Goal: Use online tool/utility: Utilize a website feature to perform a specific function

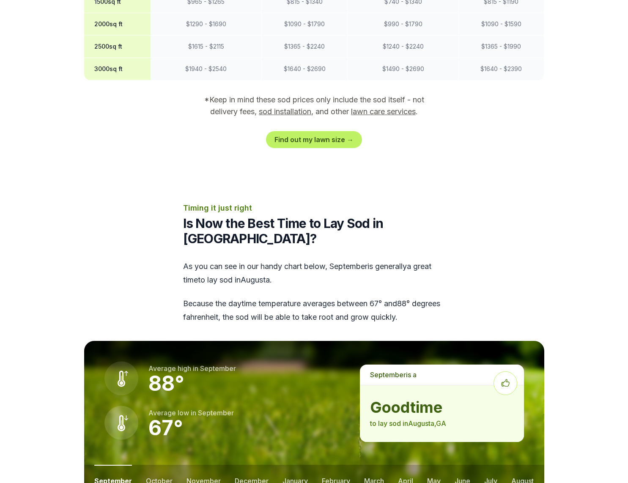
scroll to position [860, 0]
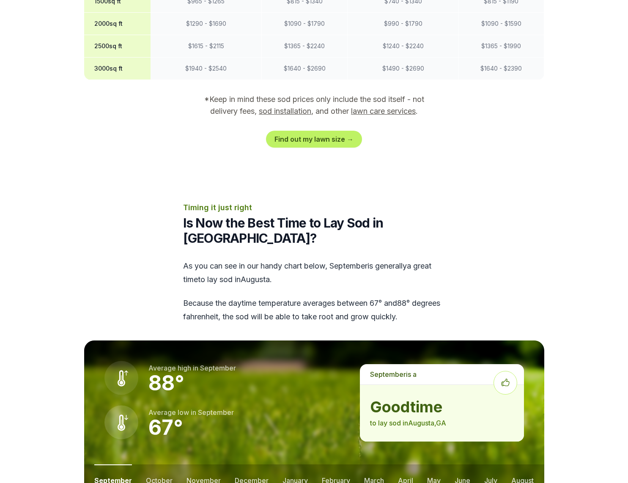
click at [273, 107] on link "sod installation" at bounding box center [285, 111] width 52 height 9
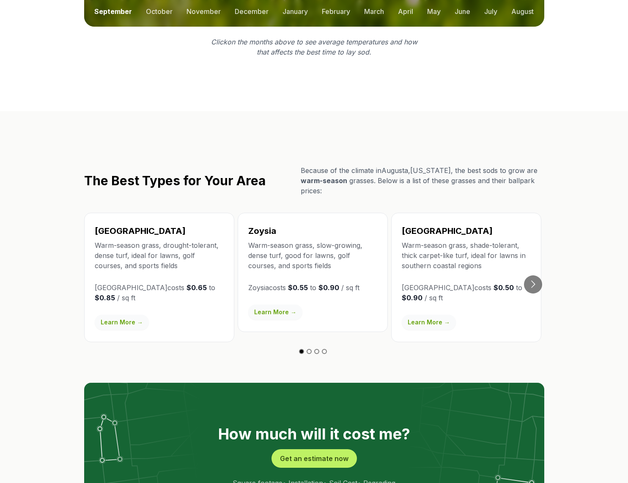
scroll to position [1333, 0]
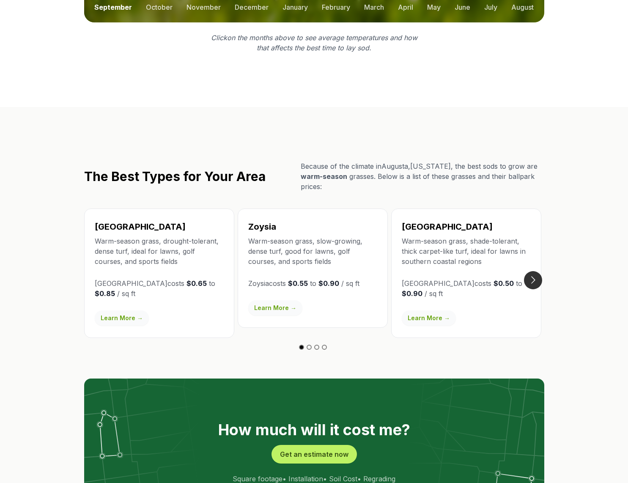
click at [533, 271] on button "Go to next slide" at bounding box center [533, 280] width 18 height 18
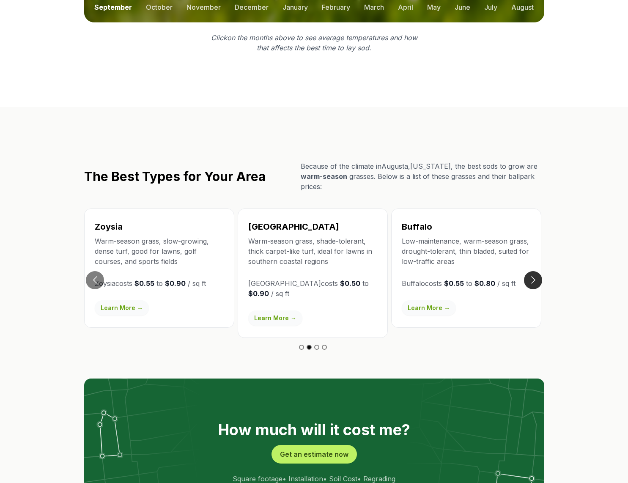
click at [534, 271] on button "Go to next slide" at bounding box center [533, 280] width 18 height 18
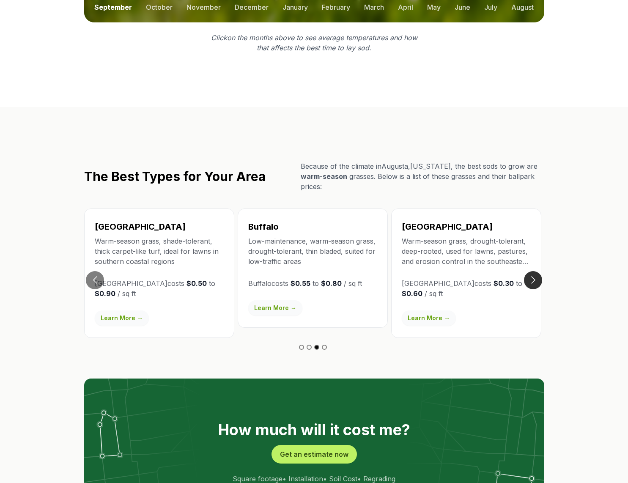
click at [534, 271] on button "Go to next slide" at bounding box center [533, 280] width 18 height 18
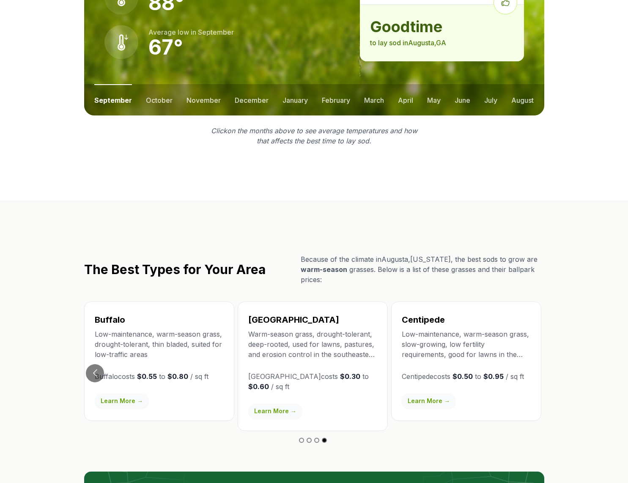
scroll to position [1249, 0]
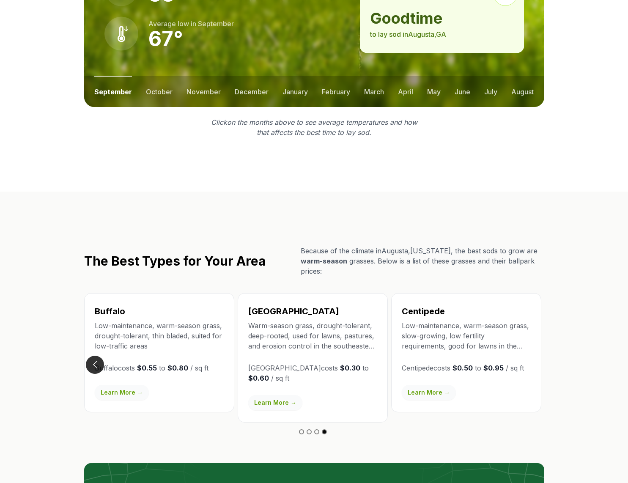
click at [97, 356] on button "Go to previous slide" at bounding box center [95, 365] width 18 height 18
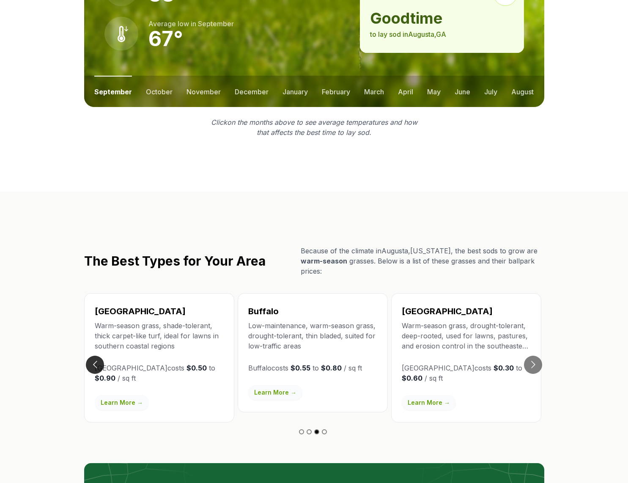
click at [97, 356] on button "Go to previous slide" at bounding box center [95, 365] width 18 height 18
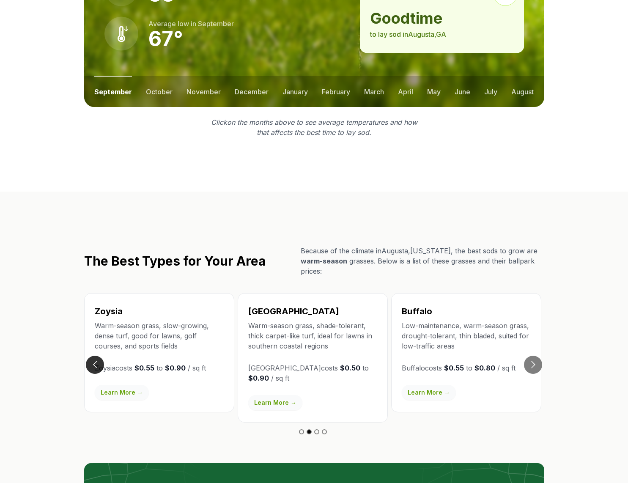
click at [97, 356] on button "Go to previous slide" at bounding box center [95, 365] width 18 height 18
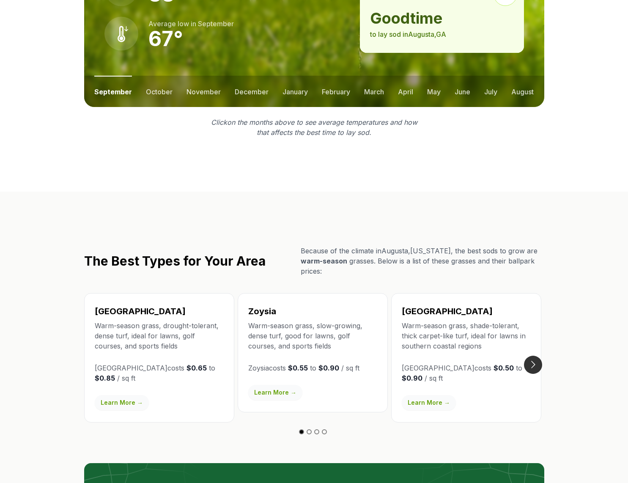
click at [534, 356] on button "Go to next slide" at bounding box center [533, 365] width 18 height 18
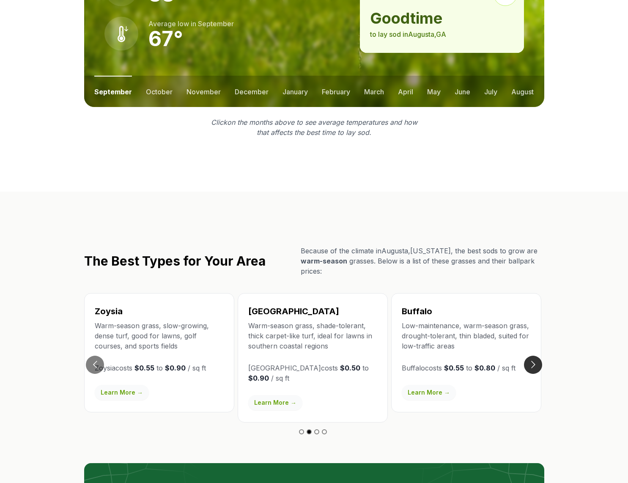
click at [535, 356] on button "Go to next slide" at bounding box center [533, 365] width 18 height 18
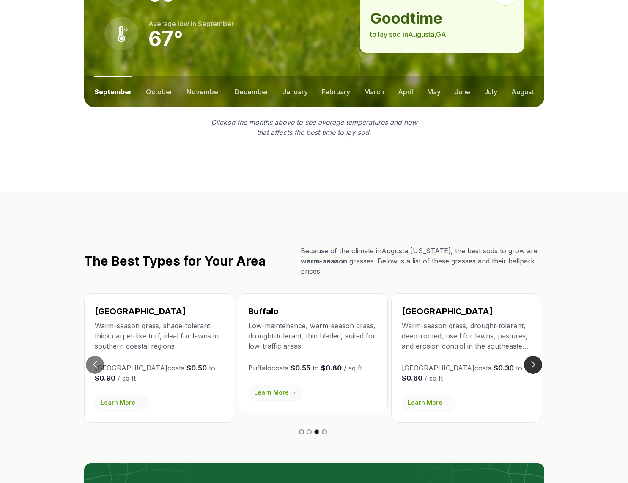
click at [535, 356] on button "Go to next slide" at bounding box center [533, 365] width 18 height 18
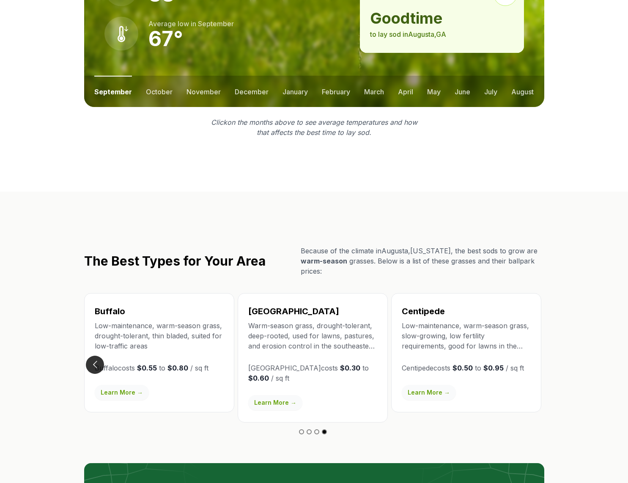
click at [96, 356] on button "Go to previous slide" at bounding box center [95, 365] width 18 height 18
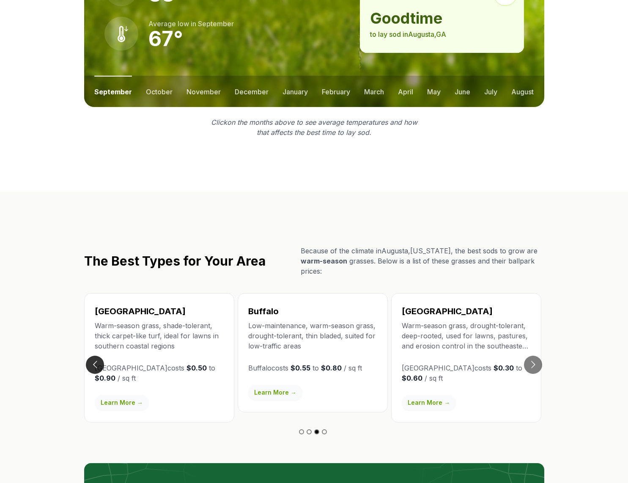
click at [96, 356] on button "Go to previous slide" at bounding box center [95, 365] width 18 height 18
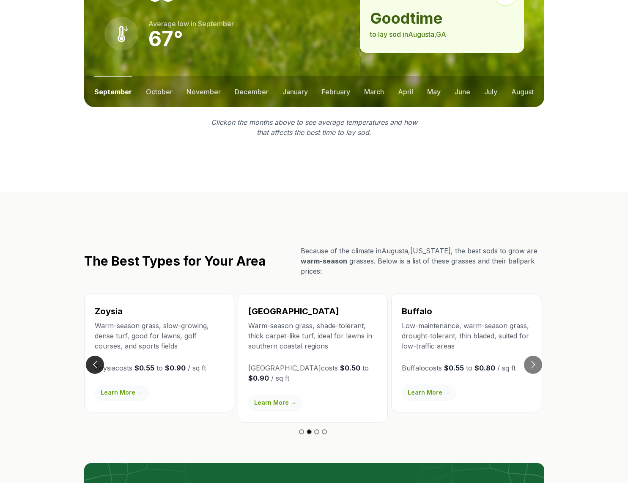
click at [96, 356] on button "Go to previous slide" at bounding box center [95, 365] width 18 height 18
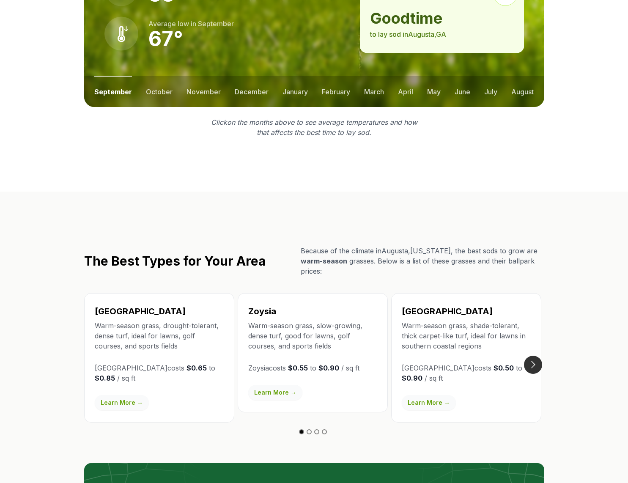
click at [534, 356] on button "Go to next slide" at bounding box center [533, 365] width 18 height 18
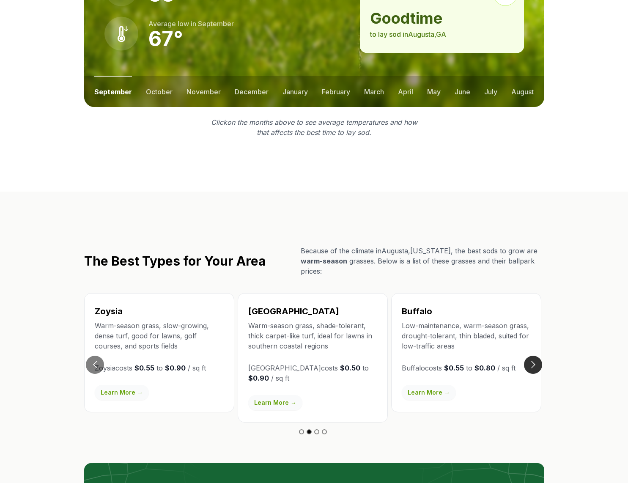
click at [534, 356] on button "Go to next slide" at bounding box center [533, 365] width 18 height 18
click at [92, 356] on button "Go to previous slide" at bounding box center [95, 365] width 18 height 18
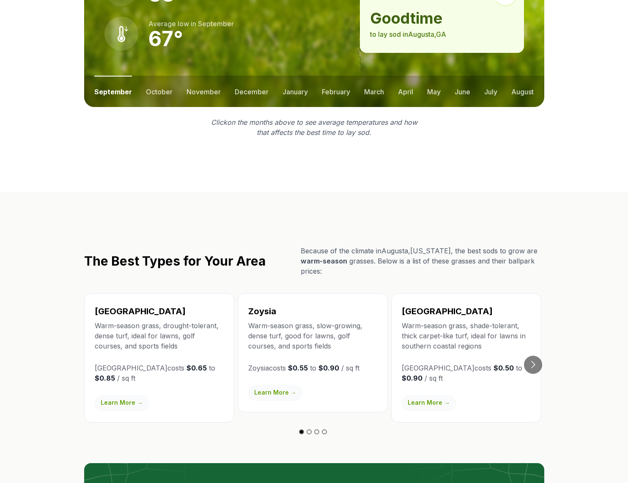
click at [92, 320] on div "Bermuda Warm-season grass, drought-tolerant, dense turf, ideal for lawns, golf …" at bounding box center [159, 357] width 150 height 129
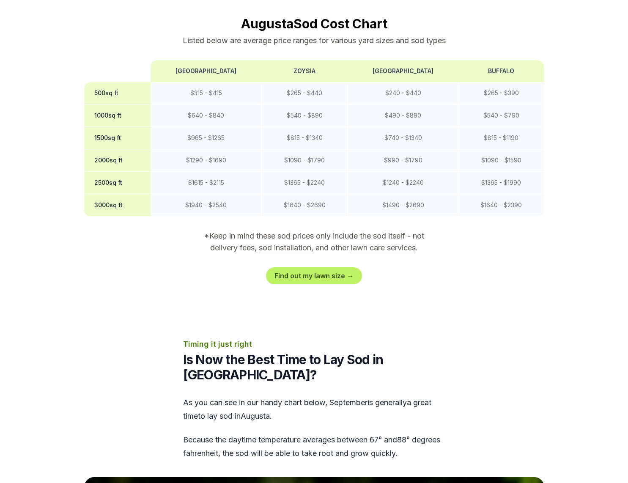
scroll to position [698, 0]
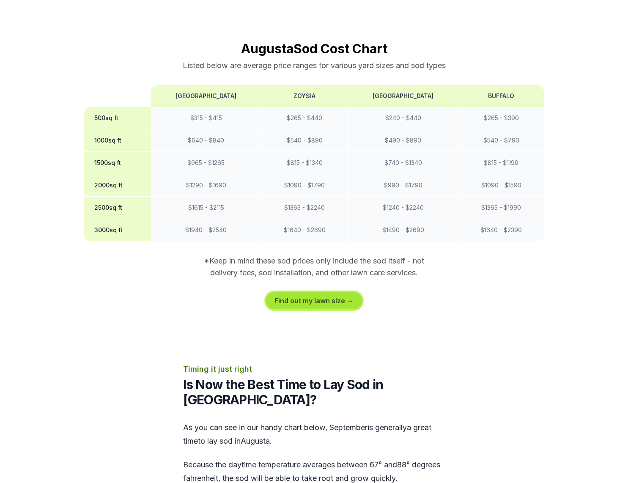
click at [316, 292] on link "Find out my lawn size →" at bounding box center [314, 300] width 96 height 17
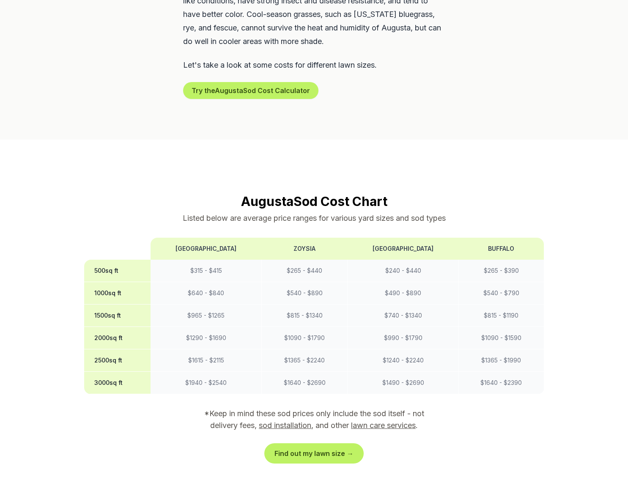
scroll to position [620, 0]
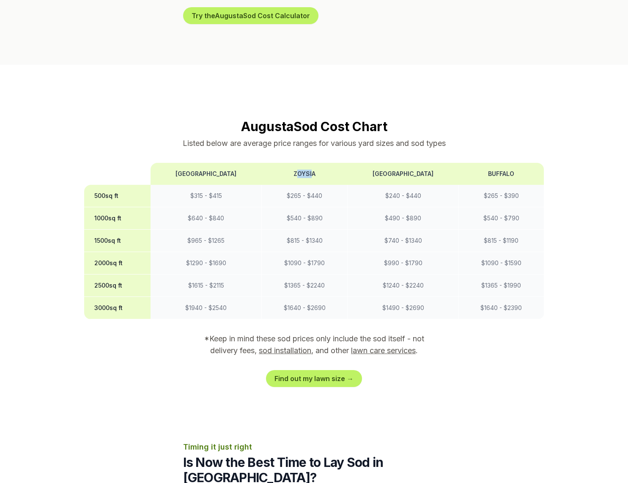
drag, startPoint x: 292, startPoint y: 144, endPoint x: 310, endPoint y: 144, distance: 17.8
click at [310, 163] on th "Zoysia" at bounding box center [305, 174] width 86 height 22
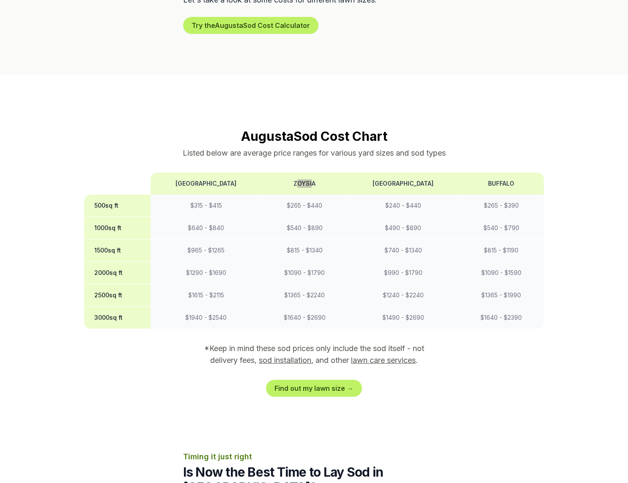
scroll to position [606, 0]
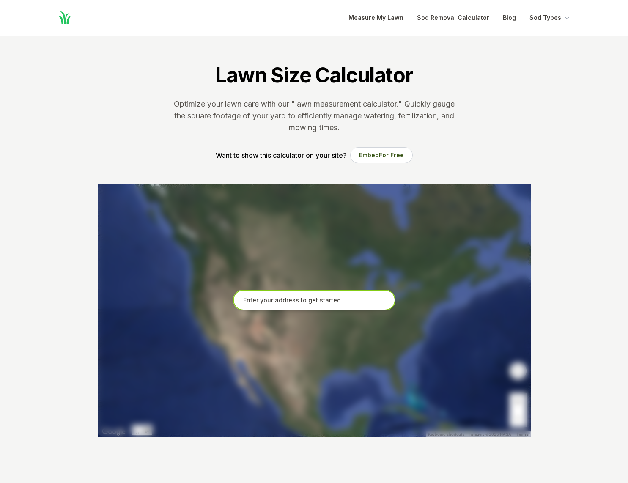
click at [258, 298] on input "text" at bounding box center [314, 300] width 162 height 21
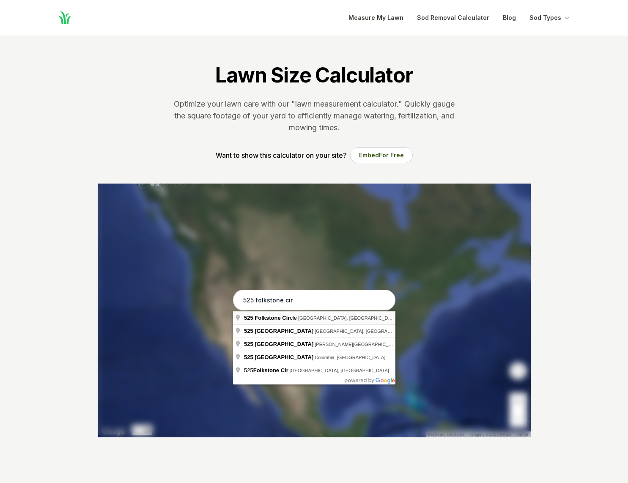
type input "525 Folkstone Circle, Augusta, GA"
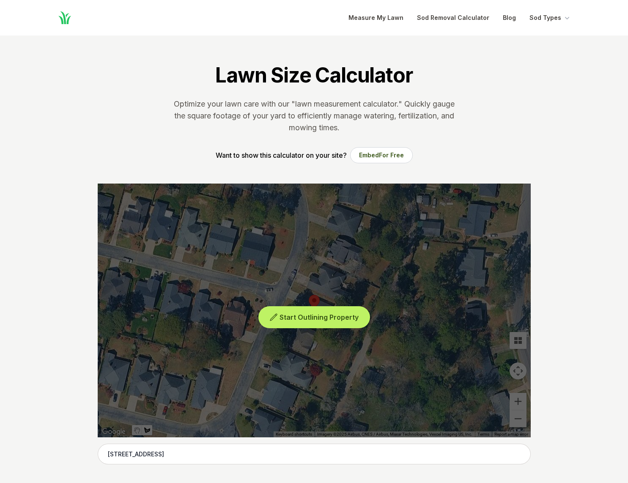
click at [285, 318] on span "Start Outlining Property" at bounding box center [319, 317] width 79 height 8
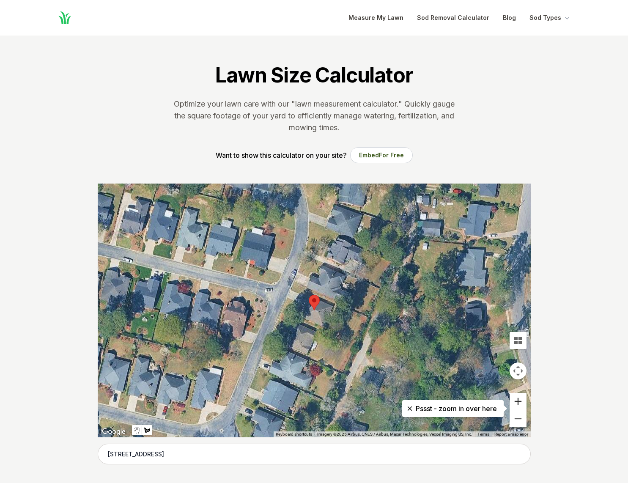
click at [522, 402] on button "Zoom in" at bounding box center [518, 401] width 17 height 17
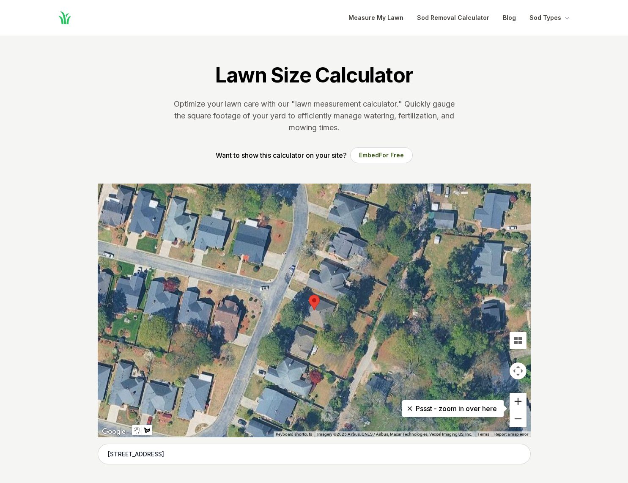
click at [522, 402] on button "Zoom in" at bounding box center [518, 401] width 17 height 17
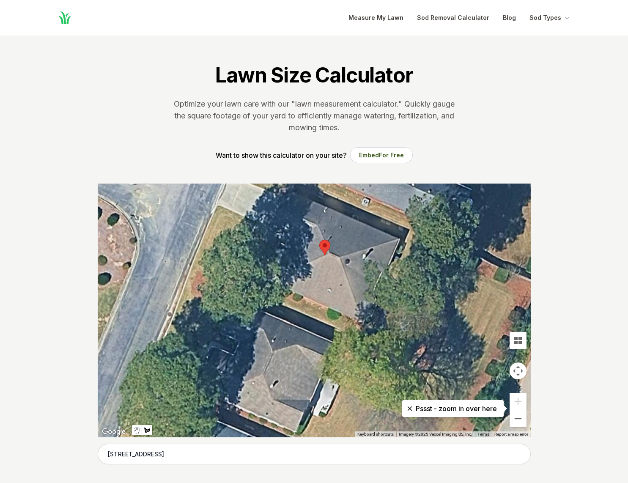
drag, startPoint x: 205, startPoint y: 262, endPoint x: 214, endPoint y: 213, distance: 49.9
click at [216, 208] on div at bounding box center [314, 311] width 433 height 254
click at [219, 209] on div at bounding box center [314, 311] width 433 height 254
click at [196, 265] on div at bounding box center [314, 311] width 433 height 254
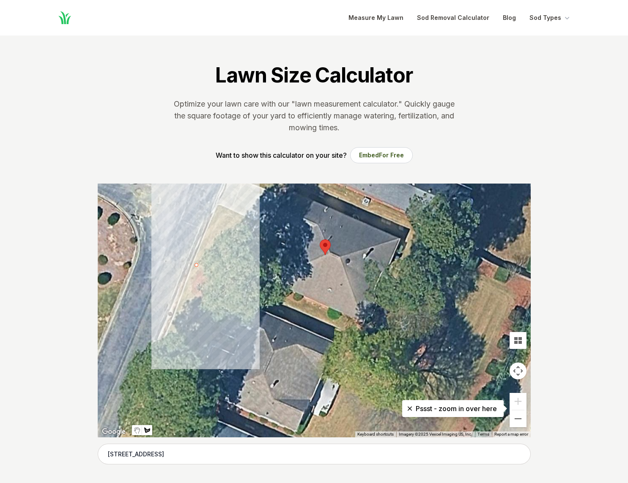
click at [205, 269] on div at bounding box center [314, 311] width 433 height 254
click at [227, 216] on div at bounding box center [314, 311] width 433 height 254
click at [216, 211] on div at bounding box center [314, 311] width 433 height 254
click at [197, 263] on div at bounding box center [314, 311] width 433 height 254
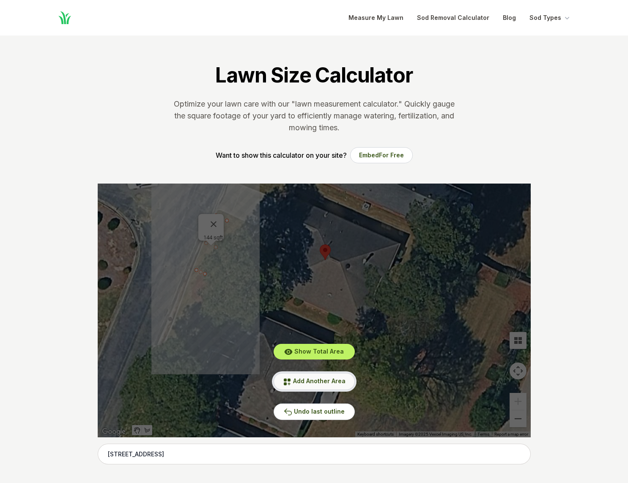
click at [299, 383] on span "Add Another Area" at bounding box center [319, 380] width 52 height 7
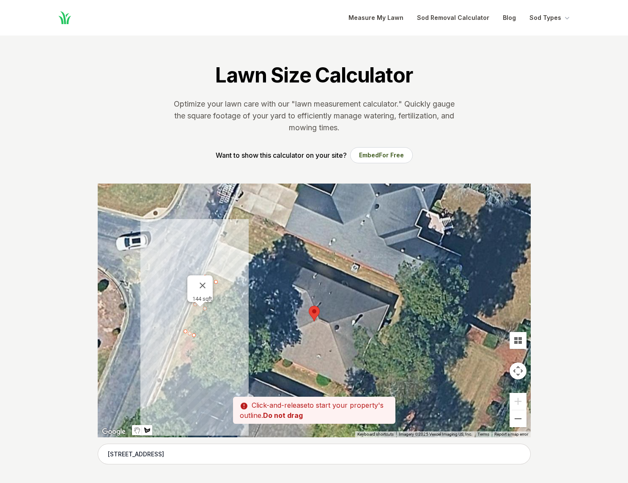
drag, startPoint x: 154, startPoint y: 292, endPoint x: 143, endPoint y: 354, distance: 63.1
click at [143, 354] on div at bounding box center [314, 311] width 433 height 254
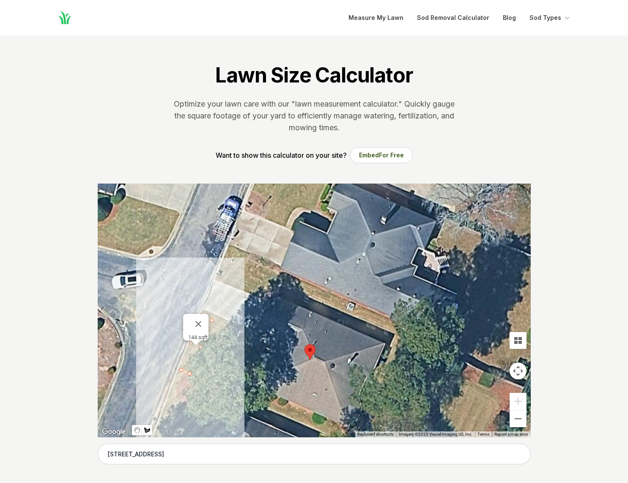
drag, startPoint x: 188, startPoint y: 222, endPoint x: 184, endPoint y: 263, distance: 40.8
click at [184, 263] on div at bounding box center [314, 311] width 433 height 254
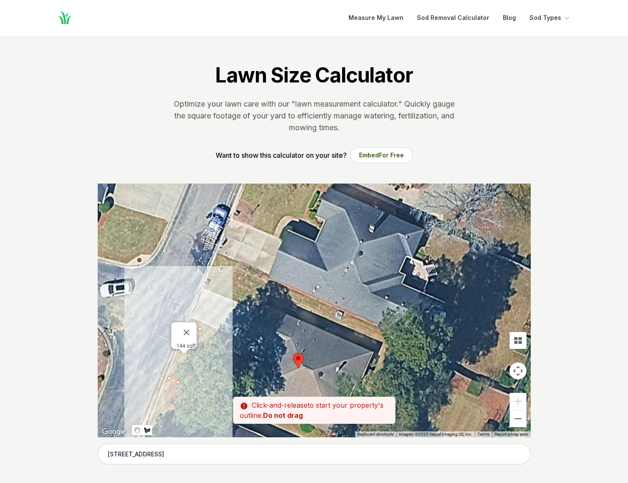
drag, startPoint x: 227, startPoint y: 252, endPoint x: 217, endPoint y: 260, distance: 13.2
click at [217, 260] on div at bounding box center [314, 311] width 433 height 254
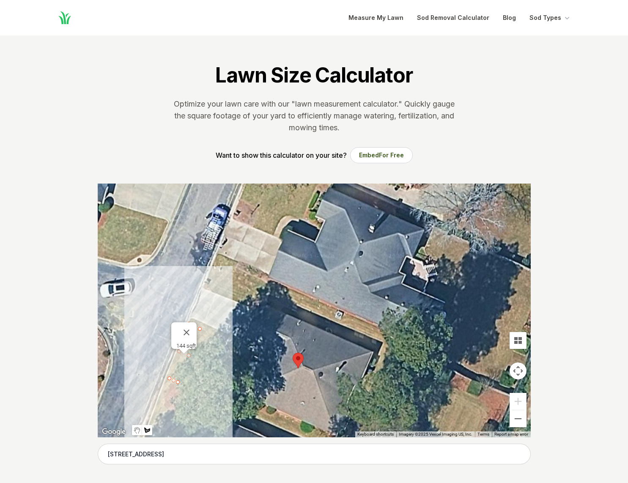
click at [390, 333] on div at bounding box center [314, 311] width 433 height 254
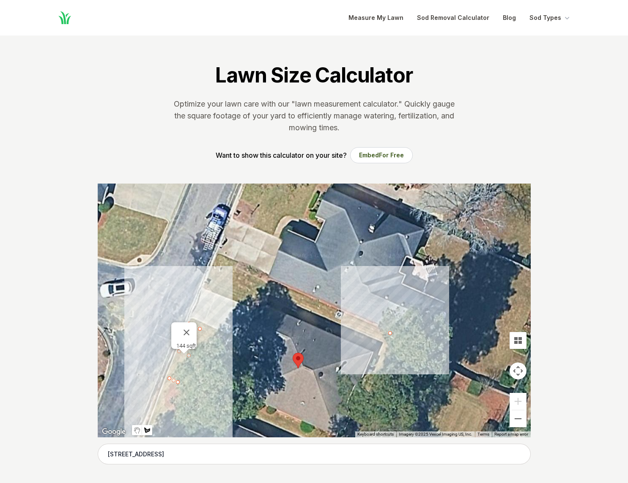
click at [385, 343] on div at bounding box center [314, 311] width 433 height 254
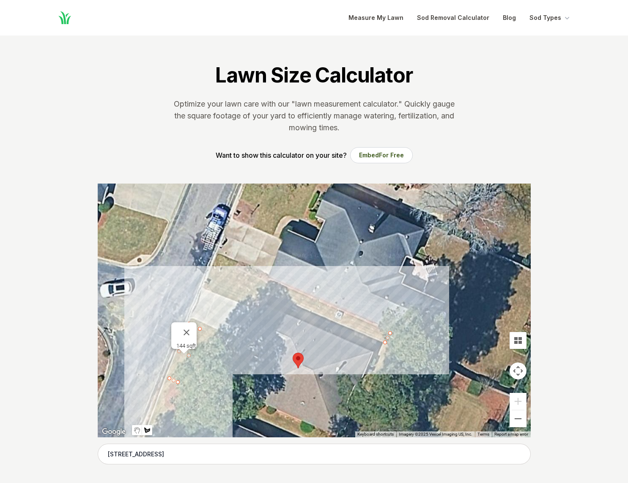
click at [274, 294] on div at bounding box center [314, 311] width 433 height 254
click at [267, 312] on div at bounding box center [314, 311] width 433 height 254
click at [205, 288] on div at bounding box center [314, 311] width 433 height 254
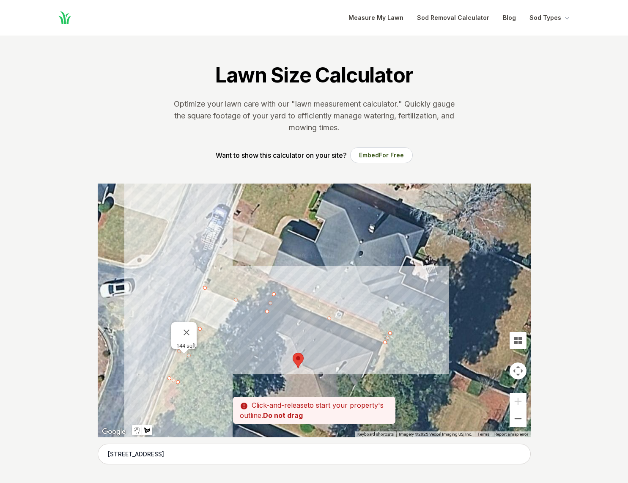
click at [215, 260] on div at bounding box center [314, 311] width 433 height 254
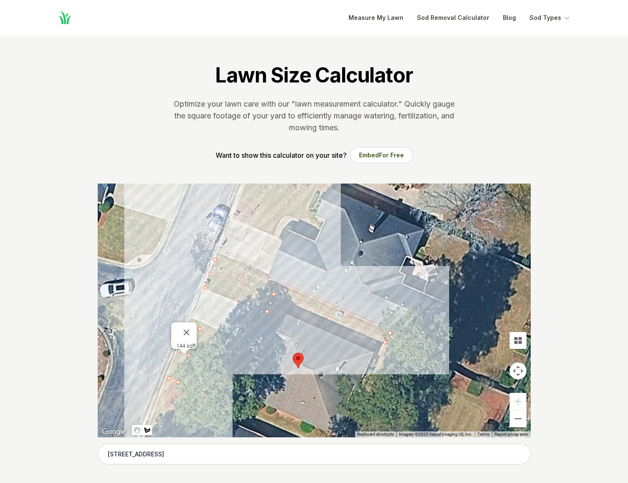
click at [390, 333] on div at bounding box center [314, 311] width 433 height 254
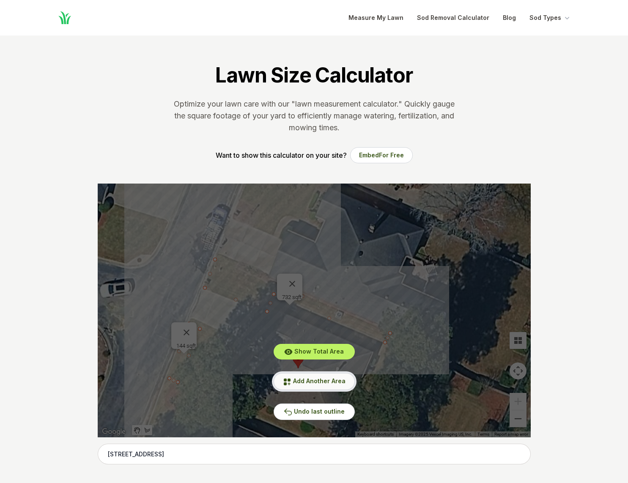
click at [334, 380] on span "Add Another Area" at bounding box center [319, 380] width 52 height 7
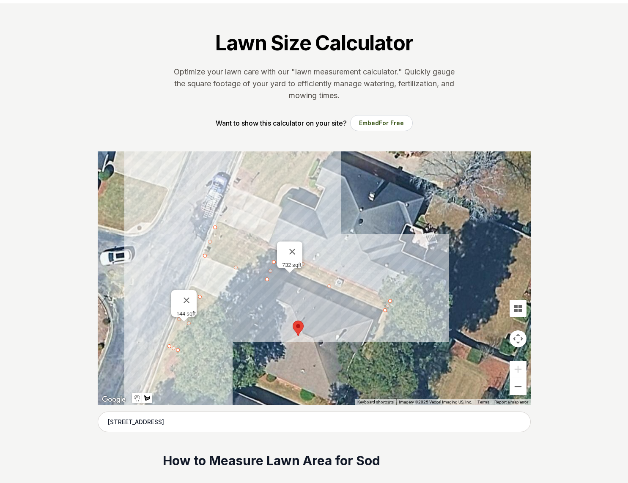
scroll to position [42, 0]
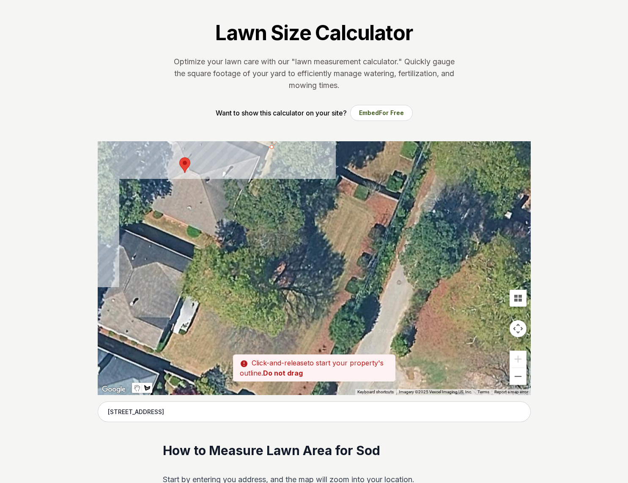
drag, startPoint x: 445, startPoint y: 363, endPoint x: 330, endPoint y: 203, distance: 196.5
click at [330, 203] on div at bounding box center [314, 268] width 433 height 254
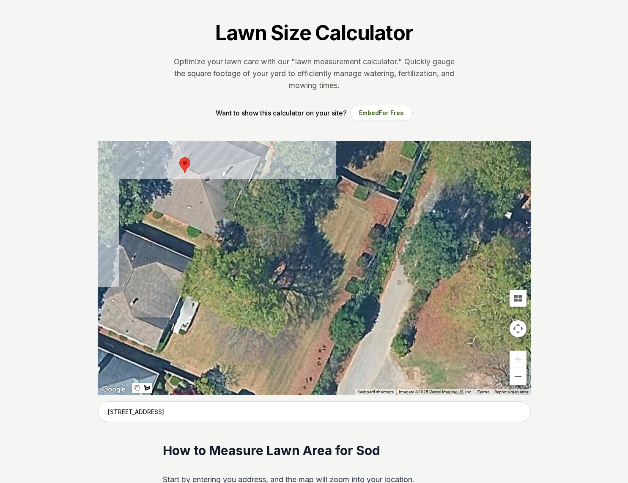
click at [334, 192] on div at bounding box center [314, 268] width 433 height 254
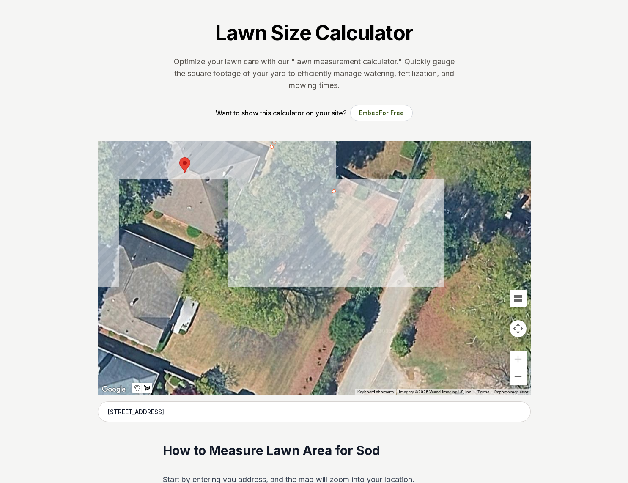
click at [320, 220] on div at bounding box center [314, 268] width 433 height 254
click at [294, 206] on div at bounding box center [314, 268] width 433 height 254
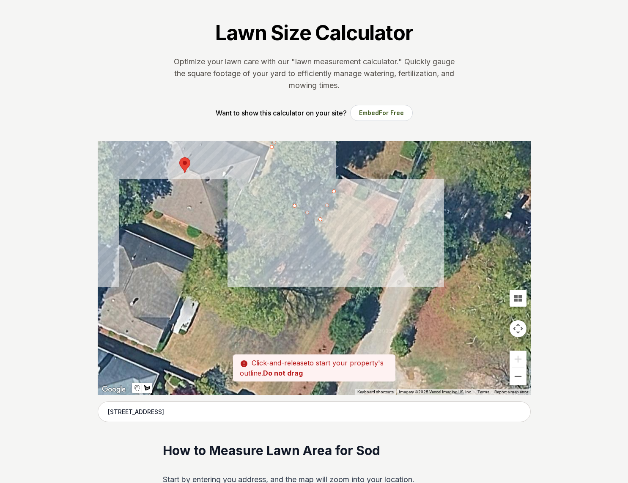
click at [309, 179] on div at bounding box center [314, 268] width 433 height 254
click at [333, 190] on div at bounding box center [314, 268] width 433 height 254
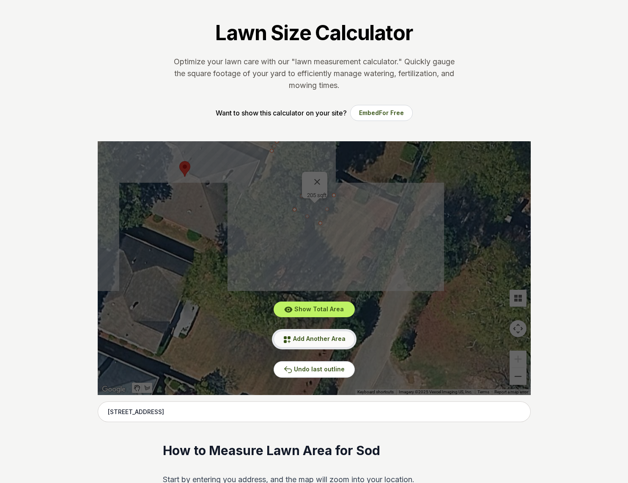
click at [311, 338] on span "Add Another Area" at bounding box center [319, 338] width 52 height 7
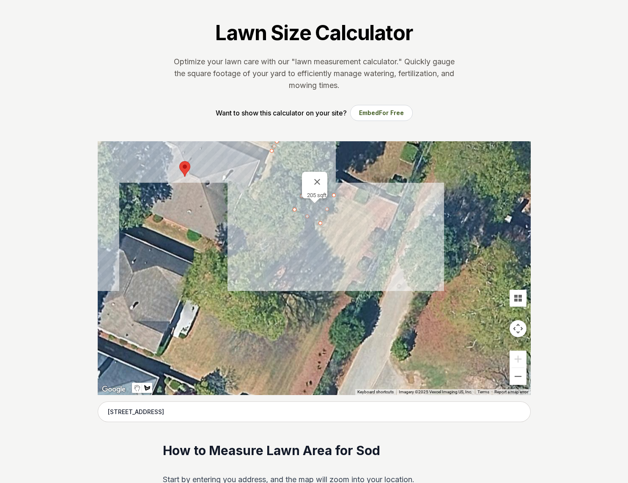
click at [292, 288] on div at bounding box center [314, 268] width 433 height 254
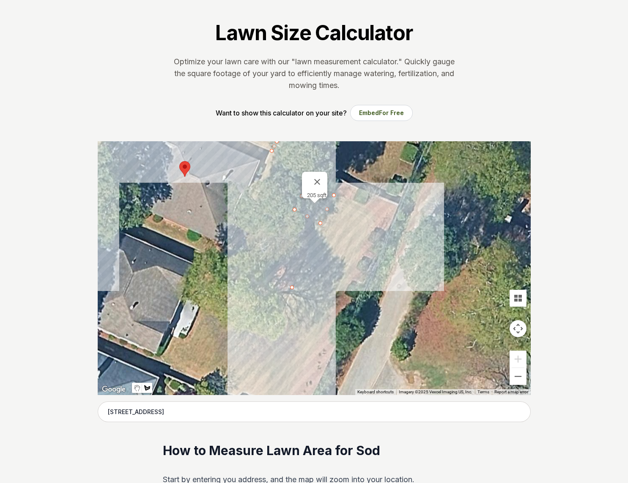
click at [313, 249] on div at bounding box center [314, 268] width 433 height 254
click at [280, 233] on div at bounding box center [314, 268] width 433 height 254
click at [261, 272] on div at bounding box center [314, 268] width 433 height 254
click at [293, 288] on div at bounding box center [314, 268] width 433 height 254
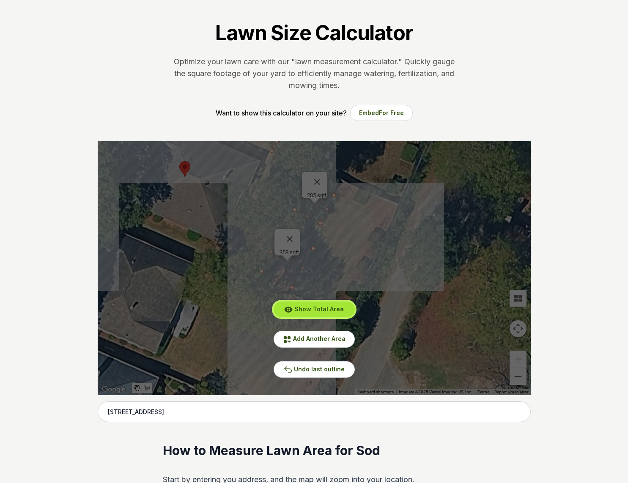
click at [312, 308] on span "Show Total Area" at bounding box center [318, 308] width 49 height 7
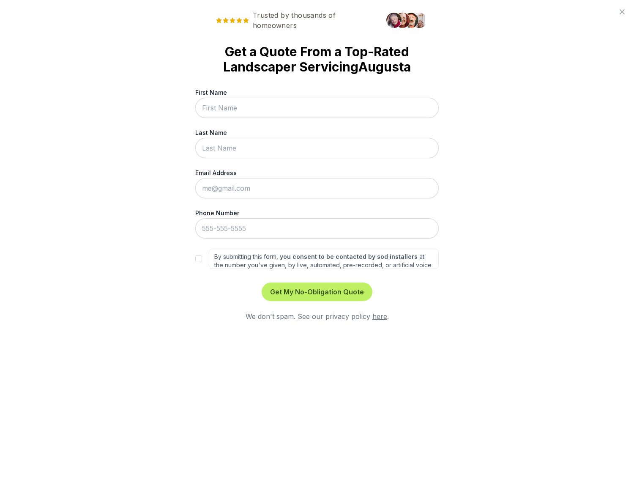
click at [622, 11] on icon at bounding box center [622, 12] width 10 height 10
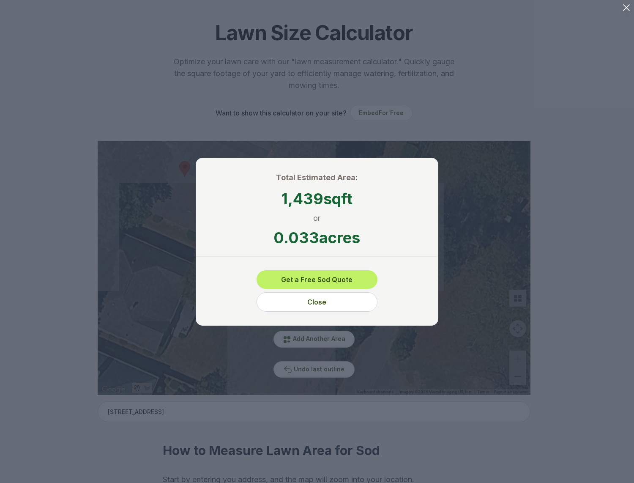
click at [522, 118] on div "Total Estimated Area: 1,439 sqft or 0.033 acres Get a Free Sod Quote Close" at bounding box center [317, 242] width 607 height 456
click at [328, 341] on div "Total Estimated Area: 1,439 sqft or 0.033 acres Get a Free Sod Quote Close" at bounding box center [317, 242] width 607 height 456
click at [325, 302] on button "Close" at bounding box center [317, 301] width 121 height 19
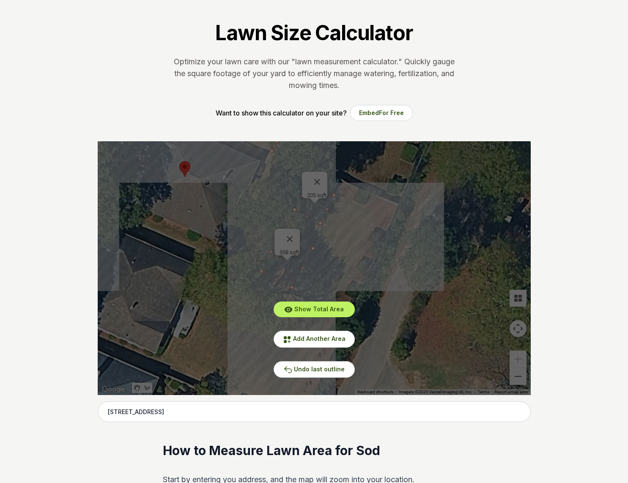
drag, startPoint x: 373, startPoint y: 271, endPoint x: 408, endPoint y: 280, distance: 36.5
click at [409, 280] on div "Show Total Area Add Another Area Undo last outline" at bounding box center [314, 268] width 433 height 254
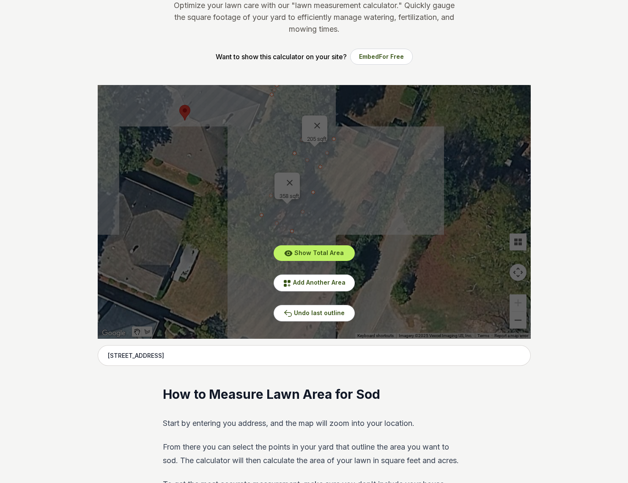
scroll to position [85, 0]
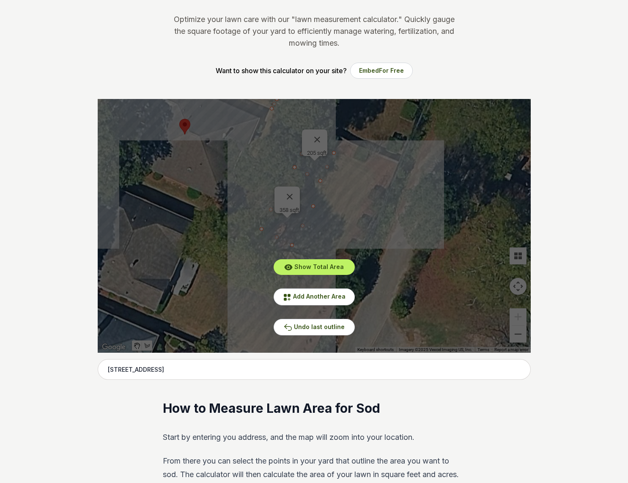
click at [516, 335] on div "Show Total Area Add Another Area Undo last outline" at bounding box center [314, 226] width 433 height 254
click at [517, 335] on div "Show Total Area Add Another Area Undo last outline" at bounding box center [314, 226] width 433 height 254
click at [326, 298] on span "Add Another Area" at bounding box center [319, 296] width 52 height 7
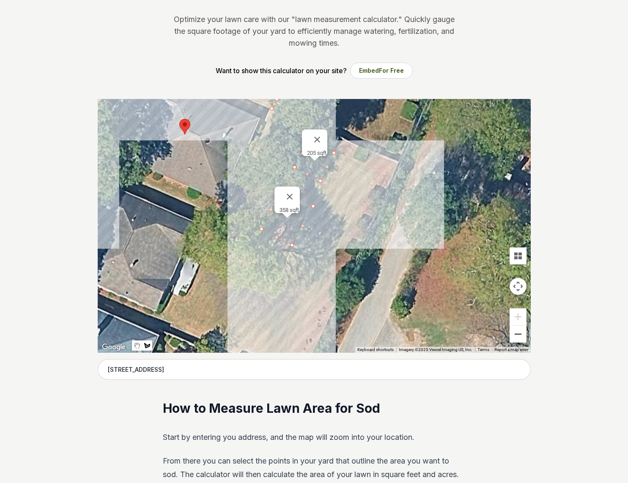
click at [521, 334] on button "Zoom out" at bounding box center [518, 334] width 17 height 17
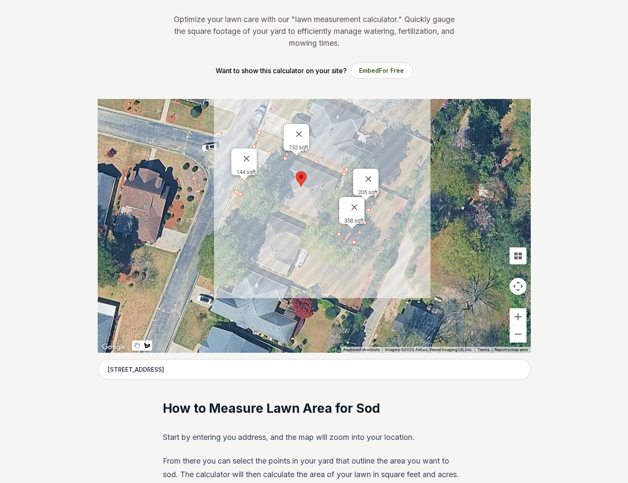
drag, startPoint x: 458, startPoint y: 294, endPoint x: 507, endPoint y: 300, distance: 49.5
click at [507, 300] on div at bounding box center [314, 226] width 433 height 254
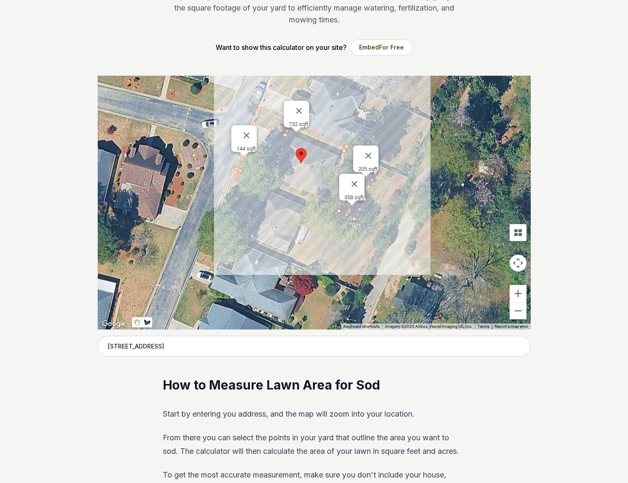
scroll to position [113, 0]
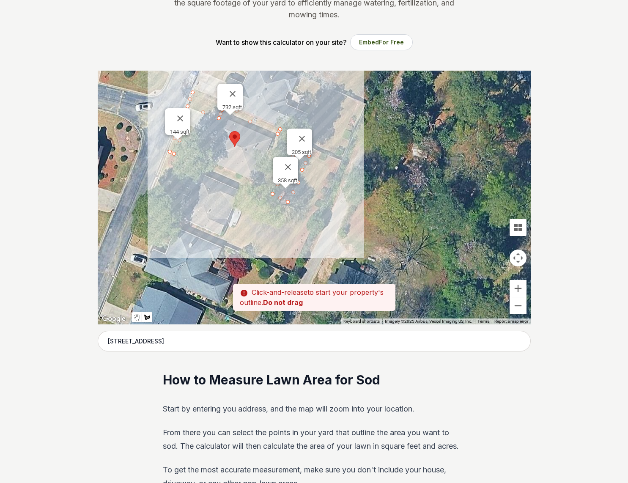
drag, startPoint x: 459, startPoint y: 224, endPoint x: 384, endPoint y: 214, distance: 75.9
click at [384, 214] on div at bounding box center [314, 198] width 433 height 254
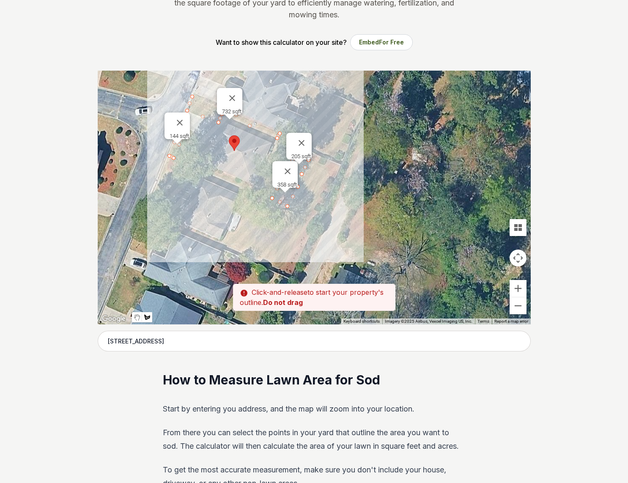
drag, startPoint x: 274, startPoint y: 232, endPoint x: 274, endPoint y: 237, distance: 5.1
click at [274, 237] on div at bounding box center [314, 198] width 433 height 254
click at [271, 245] on div at bounding box center [314, 198] width 433 height 254
click at [282, 252] on div at bounding box center [314, 198] width 433 height 254
click at [282, 251] on div at bounding box center [314, 198] width 433 height 254
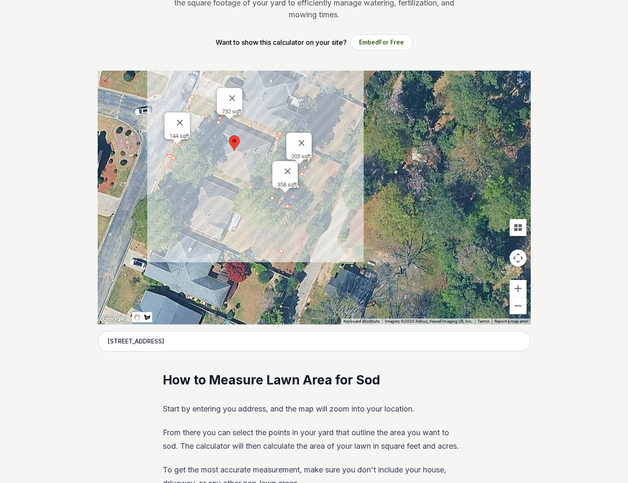
click at [265, 241] on div at bounding box center [314, 198] width 433 height 254
click at [274, 236] on div at bounding box center [314, 198] width 433 height 254
click at [281, 250] on div at bounding box center [314, 198] width 433 height 254
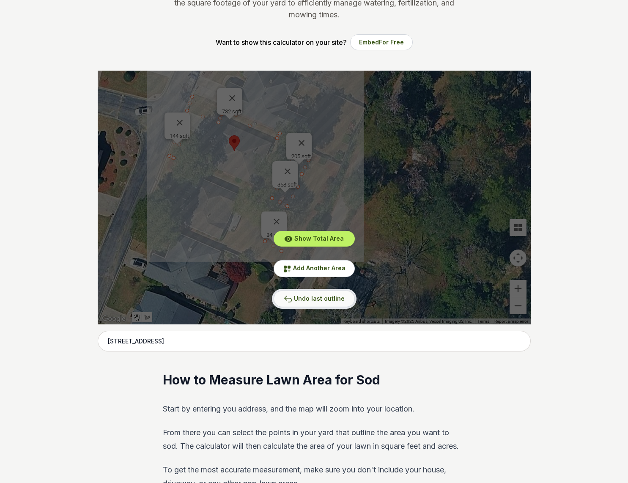
click at [309, 300] on span "Undo last outline" at bounding box center [319, 298] width 51 height 7
click at [328, 270] on span "Add Another Area" at bounding box center [319, 267] width 52 height 7
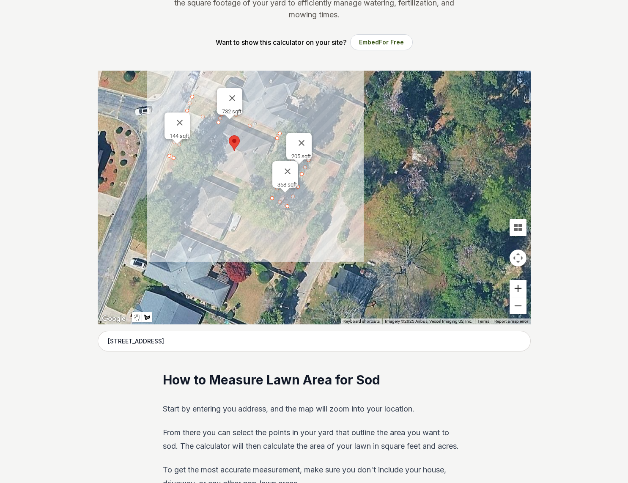
click at [515, 288] on button "Zoom in" at bounding box center [518, 288] width 17 height 17
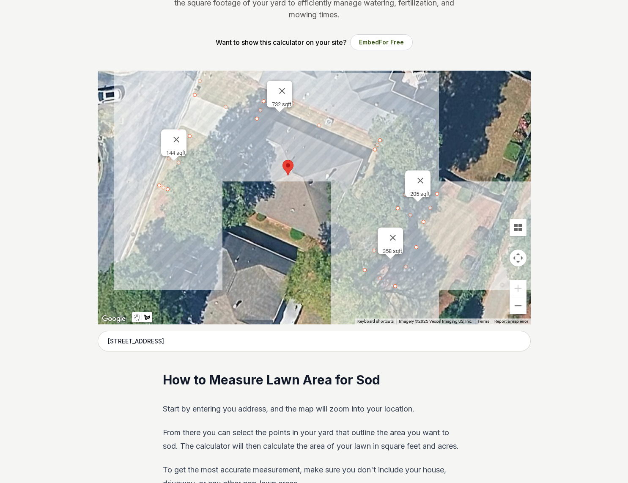
drag, startPoint x: 395, startPoint y: 222, endPoint x: 530, endPoint y: 294, distance: 152.1
click at [530, 294] on div at bounding box center [314, 198] width 433 height 254
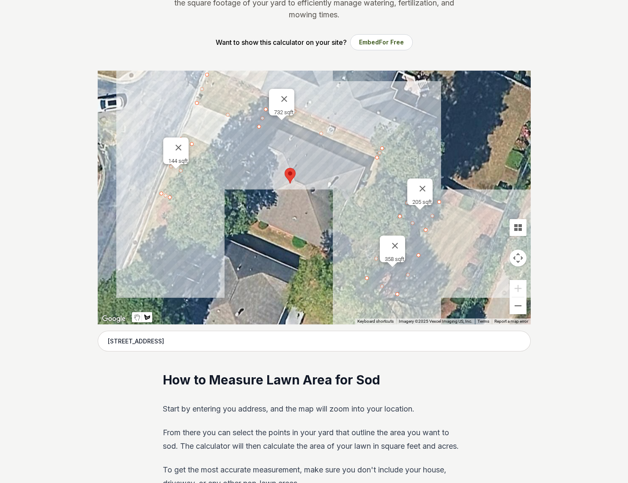
drag, startPoint x: 493, startPoint y: 126, endPoint x: 495, endPoint y: 135, distance: 9.1
click at [495, 135] on div at bounding box center [314, 198] width 433 height 254
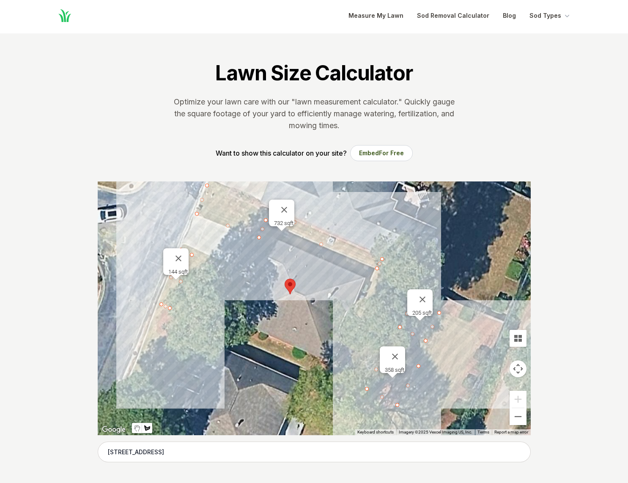
scroll to position [0, 0]
